Goal: Find specific page/section: Find specific page/section

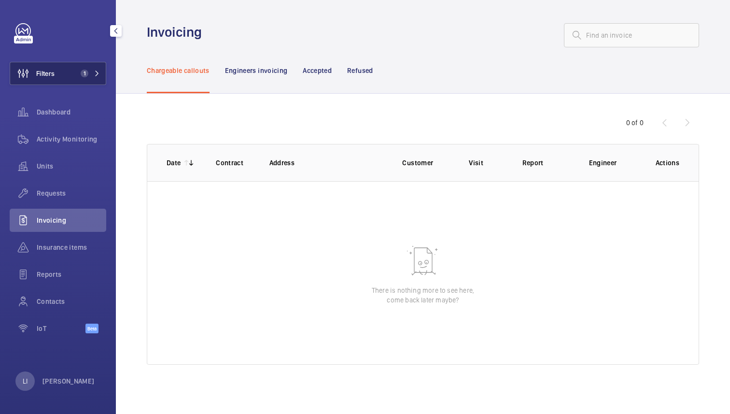
click at [82, 73] on span "1" at bounding box center [85, 74] width 8 height 8
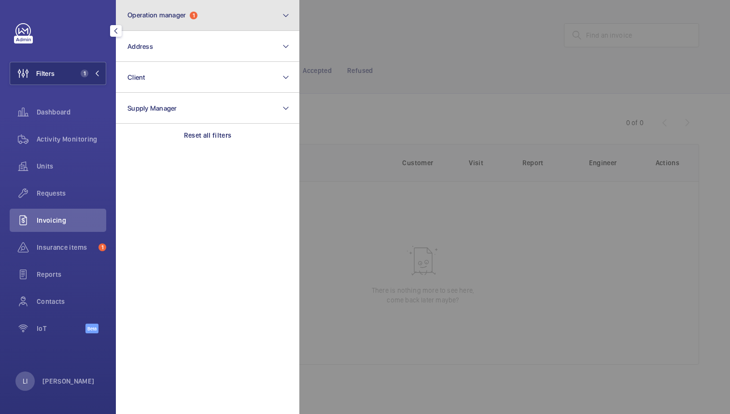
click at [188, 24] on button "Operation manager 1" at bounding box center [207, 15] width 183 height 31
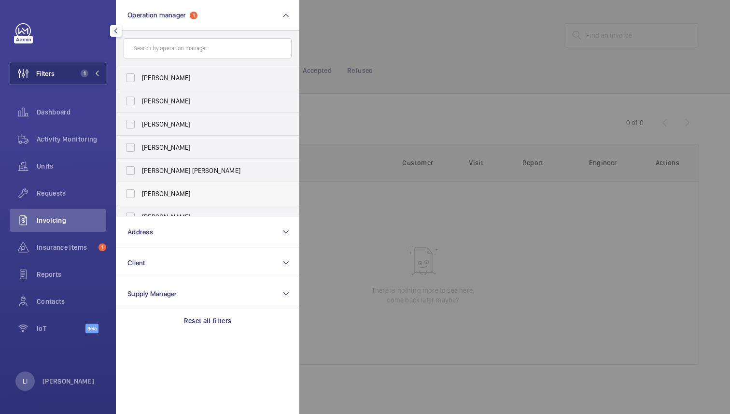
scroll to position [36, 0]
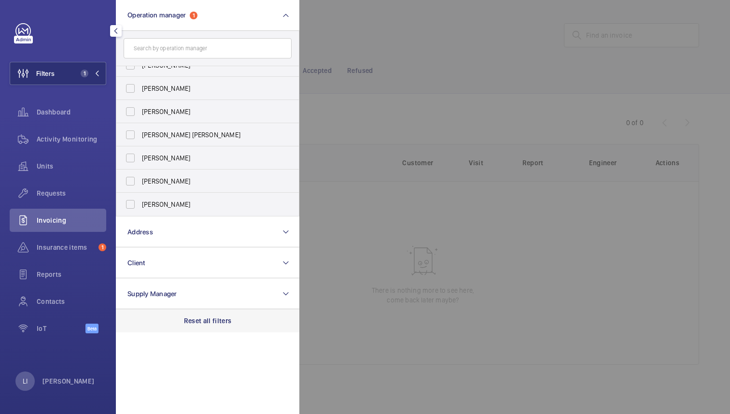
click at [211, 315] on div "Reset all filters" at bounding box center [207, 320] width 183 height 23
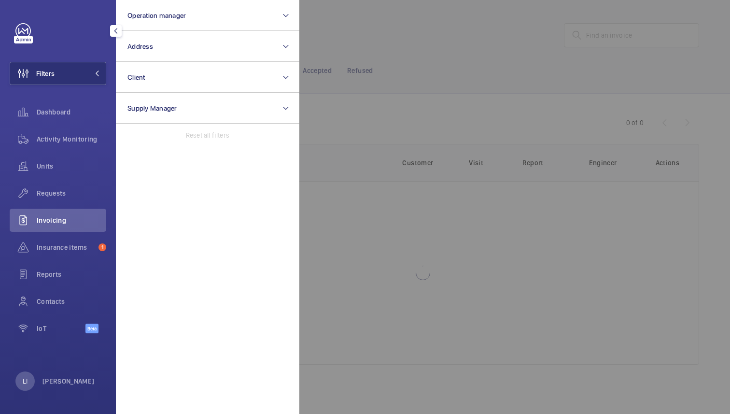
click at [427, 57] on div at bounding box center [664, 207] width 730 height 414
